Goal: Transaction & Acquisition: Purchase product/service

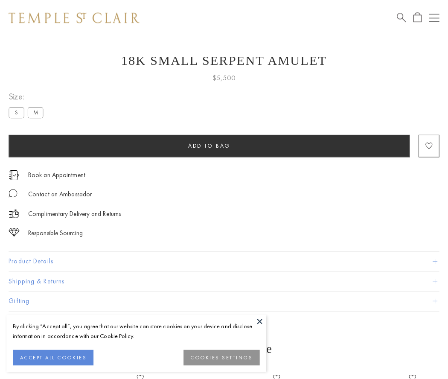
scroll to position [34, 0]
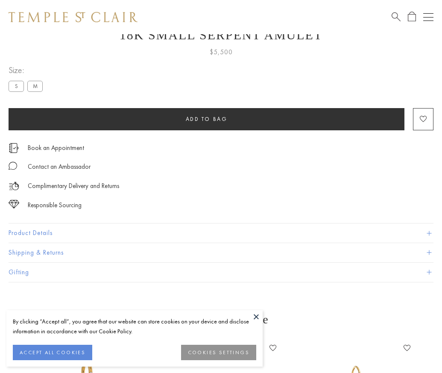
click at [206, 119] on span "Add to bag" at bounding box center [207, 118] width 42 height 7
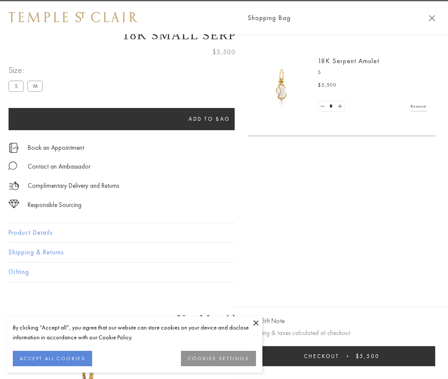
click at [339, 356] on span "Checkout" at bounding box center [321, 355] width 35 height 7
